Goal: Check status: Check status

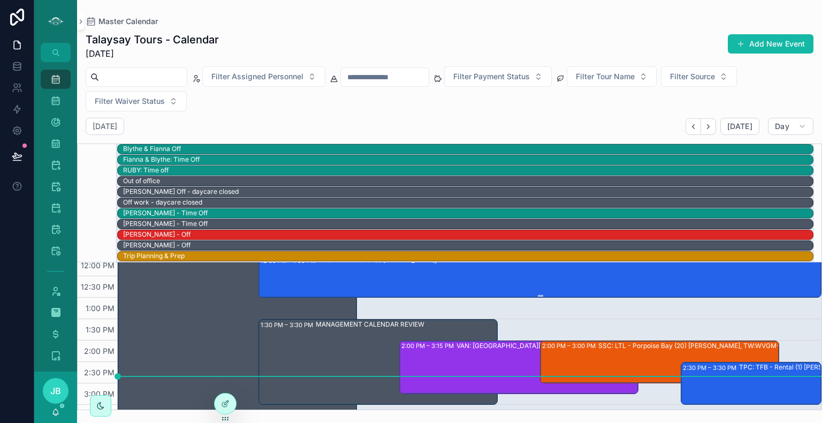
scroll to position [265, 0]
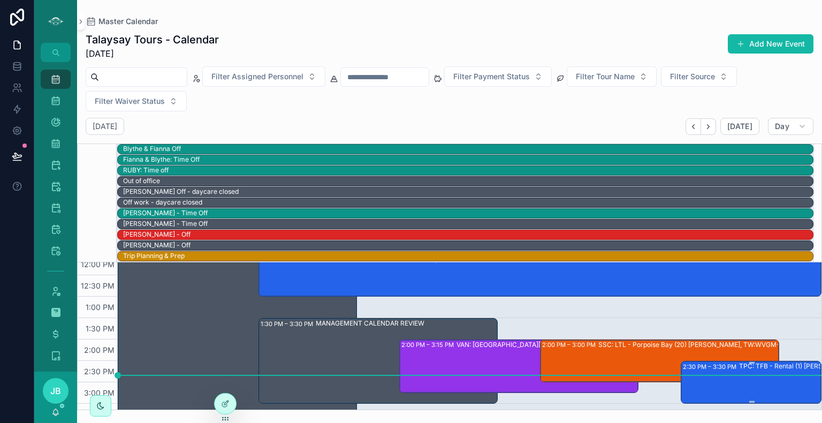
click at [721, 382] on div "2:30 PM – 3:30 PM TPC: TFB - Rental (1) Devi Desabhapla, TW:NAZP-KCMM" at bounding box center [752, 382] width 138 height 41
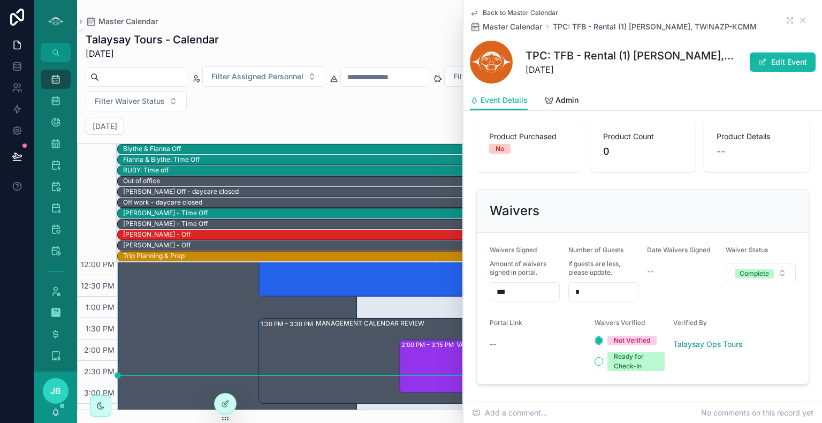
scroll to position [758, 0]
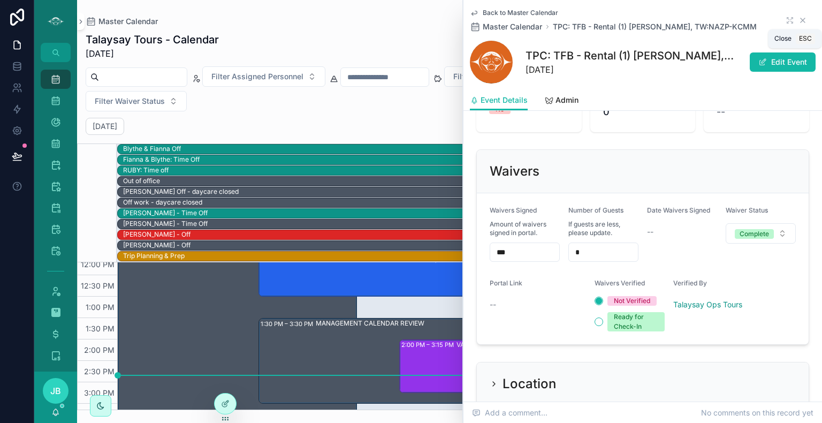
click at [801, 19] on icon "scrollable content" at bounding box center [803, 20] width 4 height 4
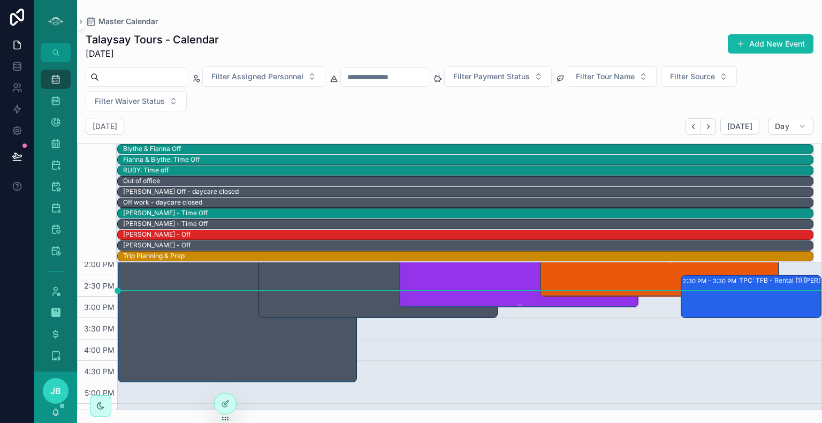
scroll to position [368, 0]
